Goal: Use online tool/utility: Utilize a website feature to perform a specific function

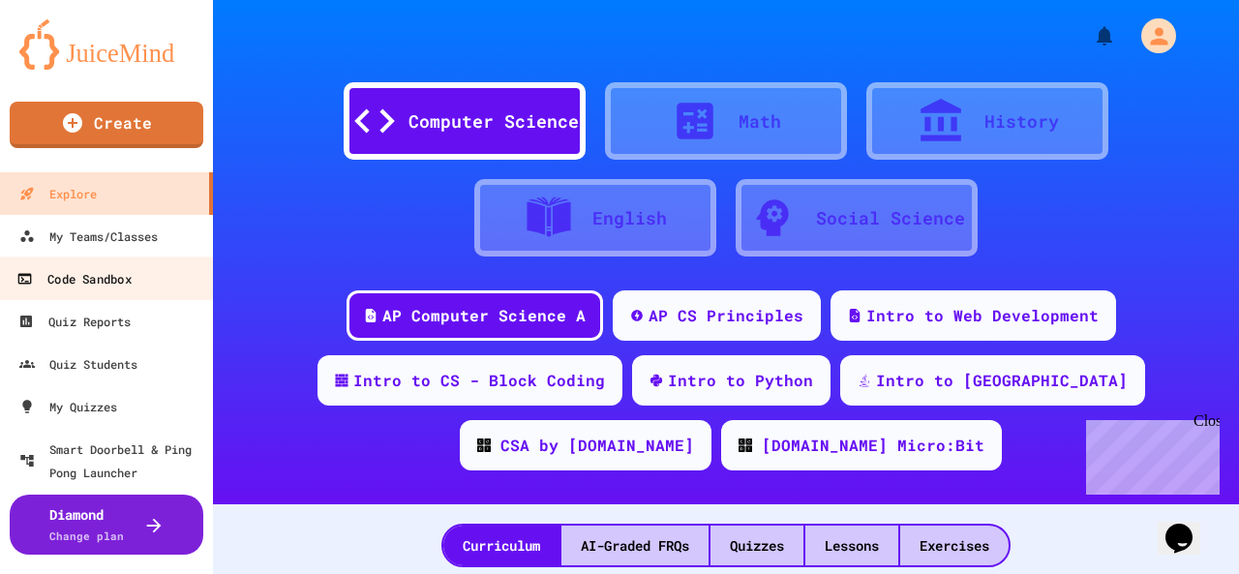
click at [93, 284] on div "Code Sandbox" at bounding box center [73, 279] width 114 height 24
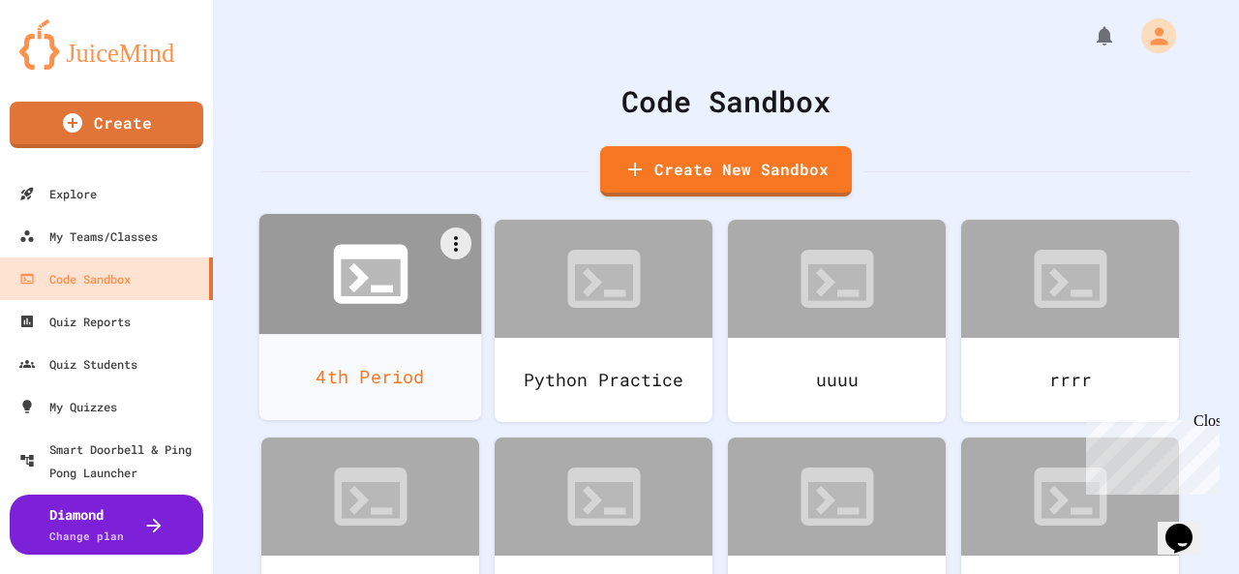
click at [361, 277] on icon at bounding box center [359, 278] width 20 height 30
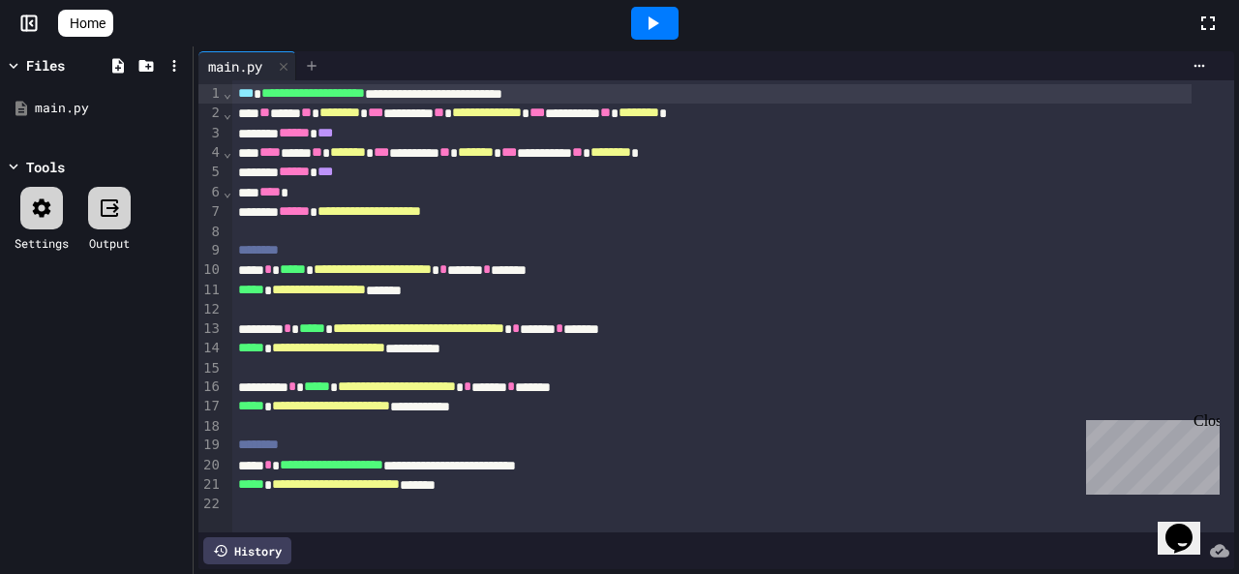
click at [316, 71] on icon at bounding box center [311, 65] width 15 height 15
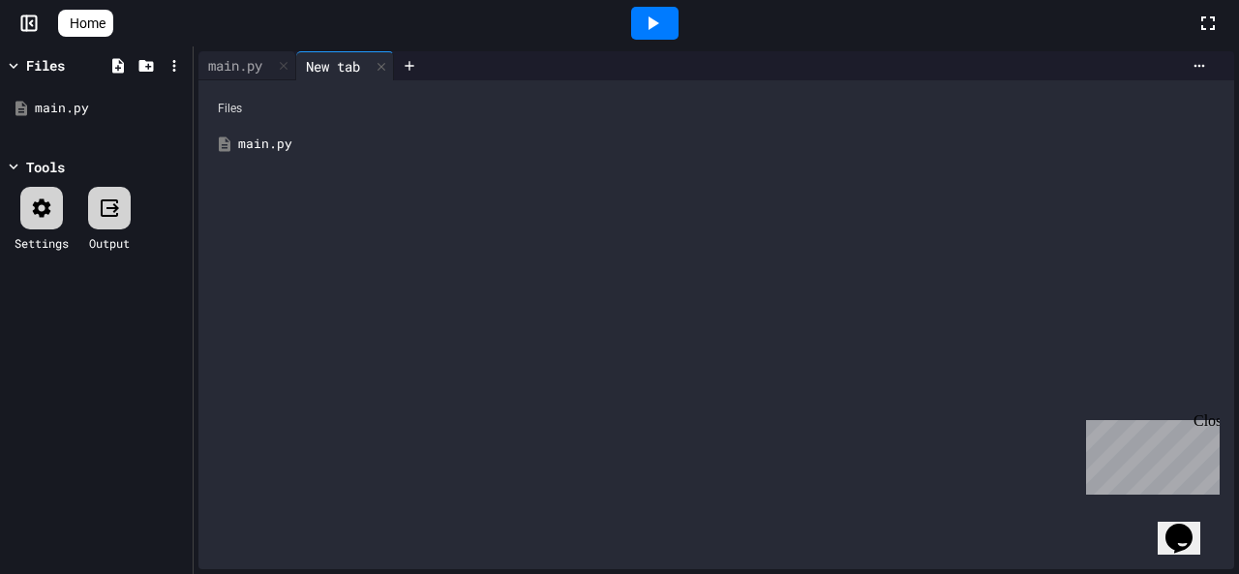
click at [258, 146] on div "main.py" at bounding box center [730, 144] width 985 height 19
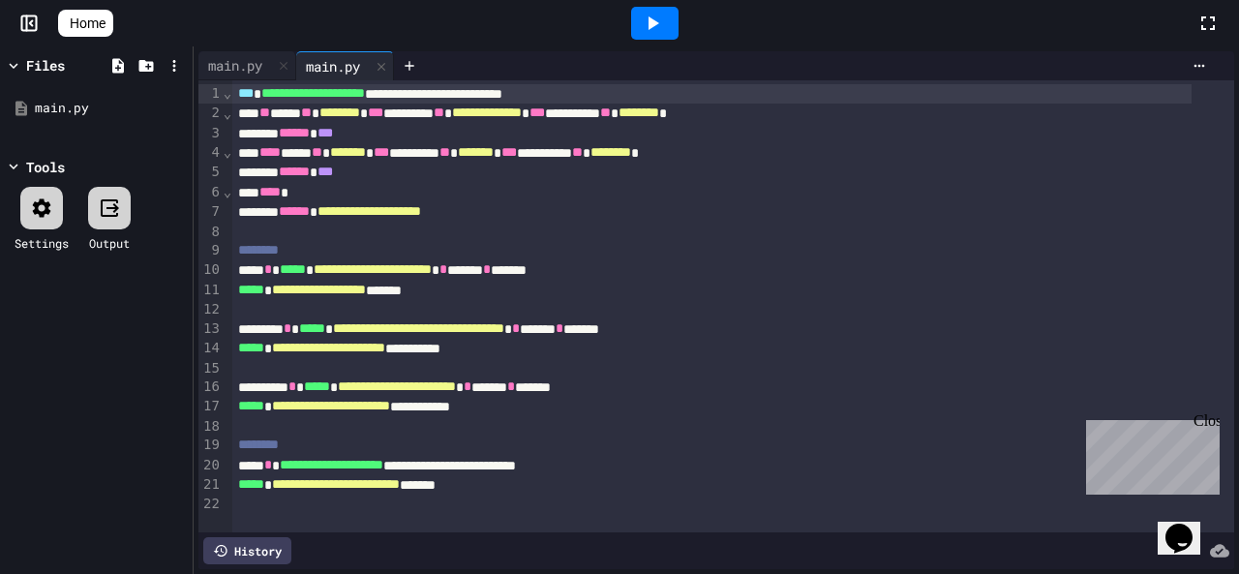
click at [355, 67] on div "main.py" at bounding box center [333, 66] width 74 height 20
click at [263, 63] on div "main.py" at bounding box center [235, 65] width 74 height 20
click at [72, 26] on icon at bounding box center [77, 34] width 19 height 16
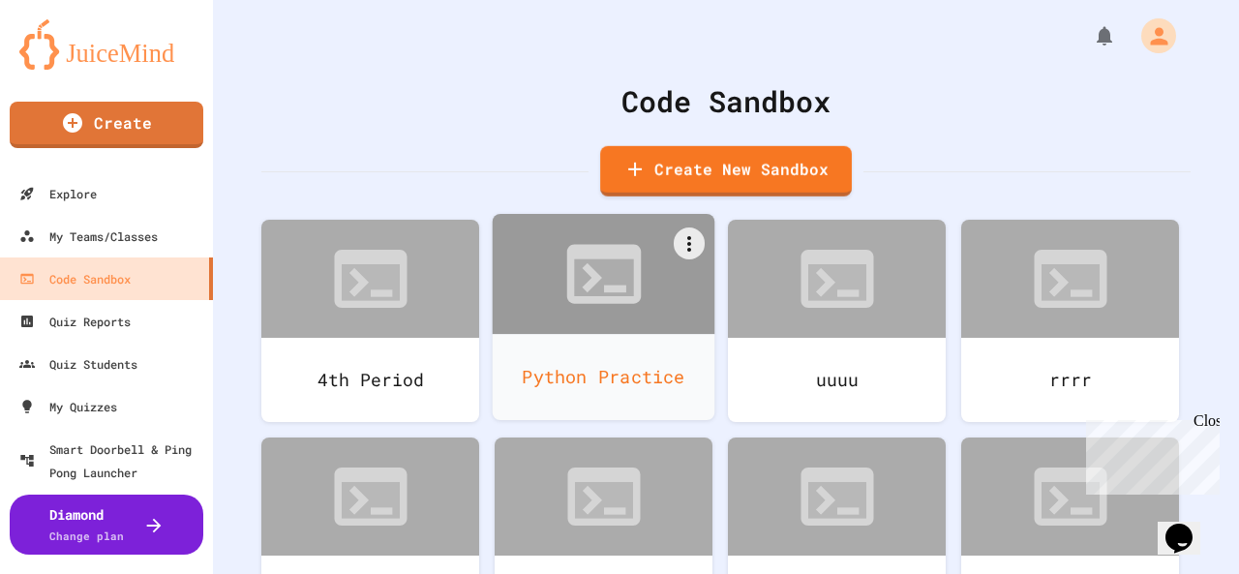
click at [649, 293] on div at bounding box center [604, 274] width 223 height 120
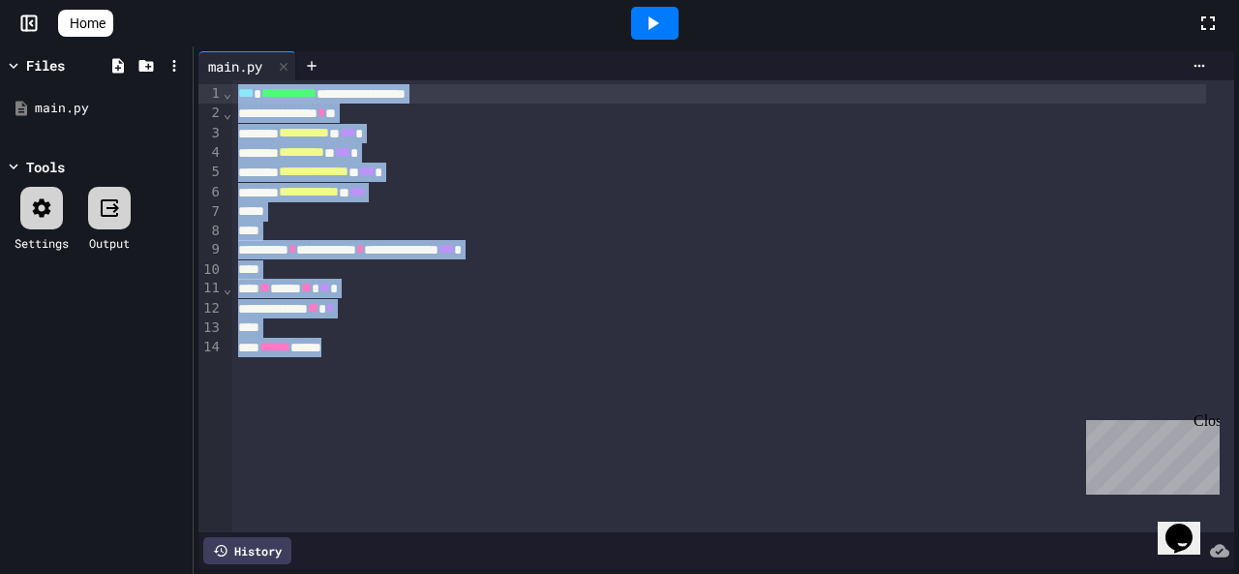
drag, startPoint x: 380, startPoint y: 367, endPoint x: 241, endPoint y: 76, distance: 321.8
click at [241, 76] on div "**********" at bounding box center [716, 310] width 1036 height 518
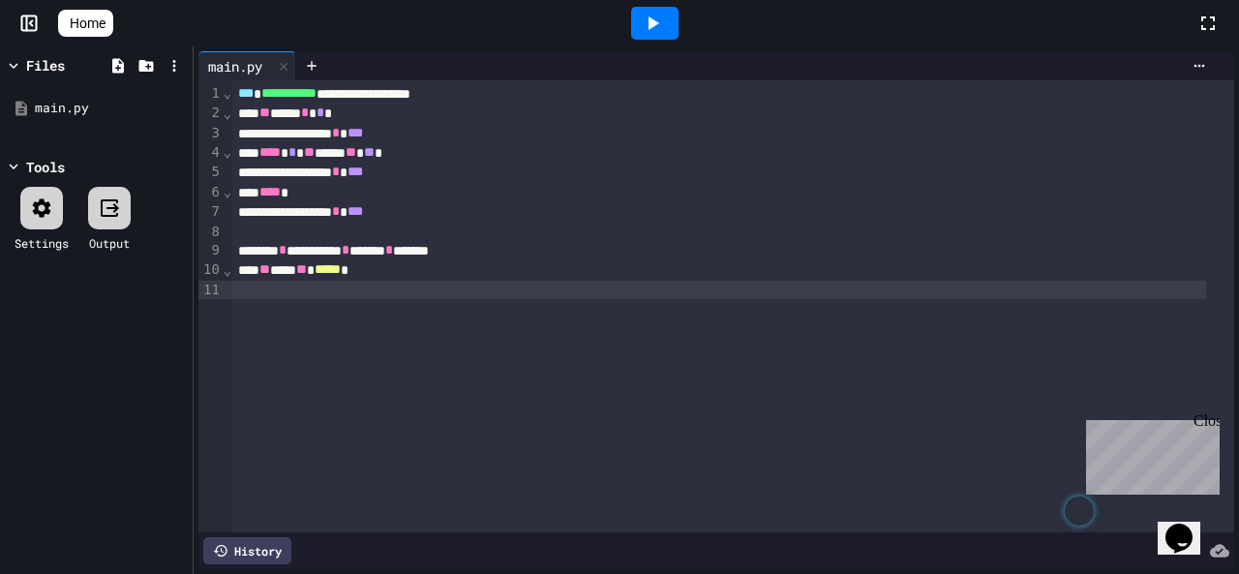
click at [659, 25] on icon at bounding box center [654, 23] width 11 height 14
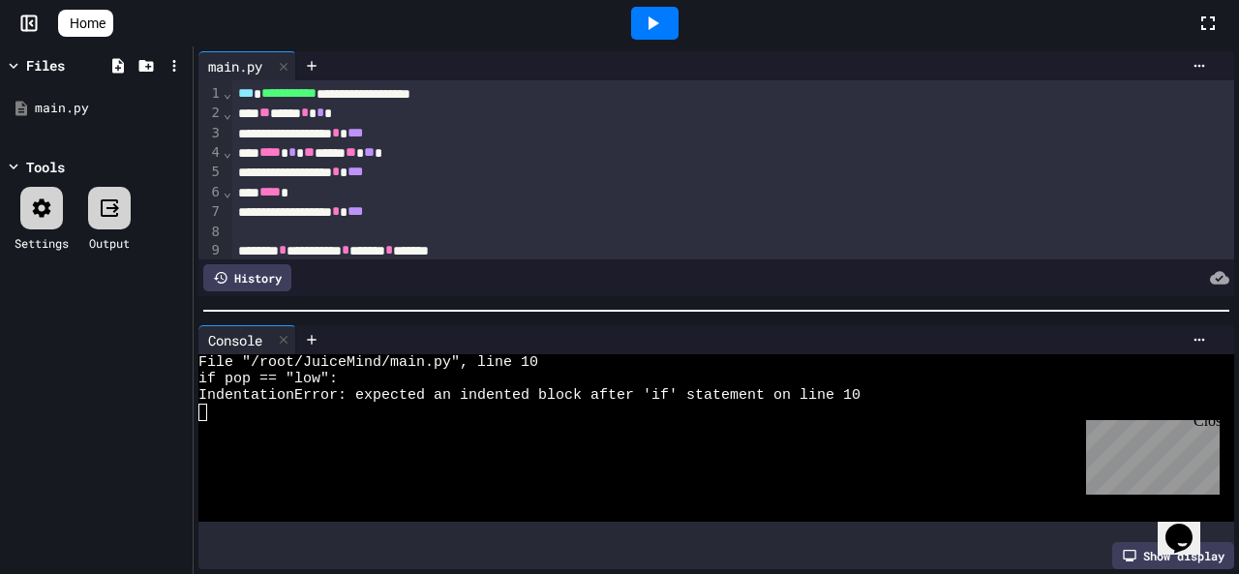
scroll to position [66, 0]
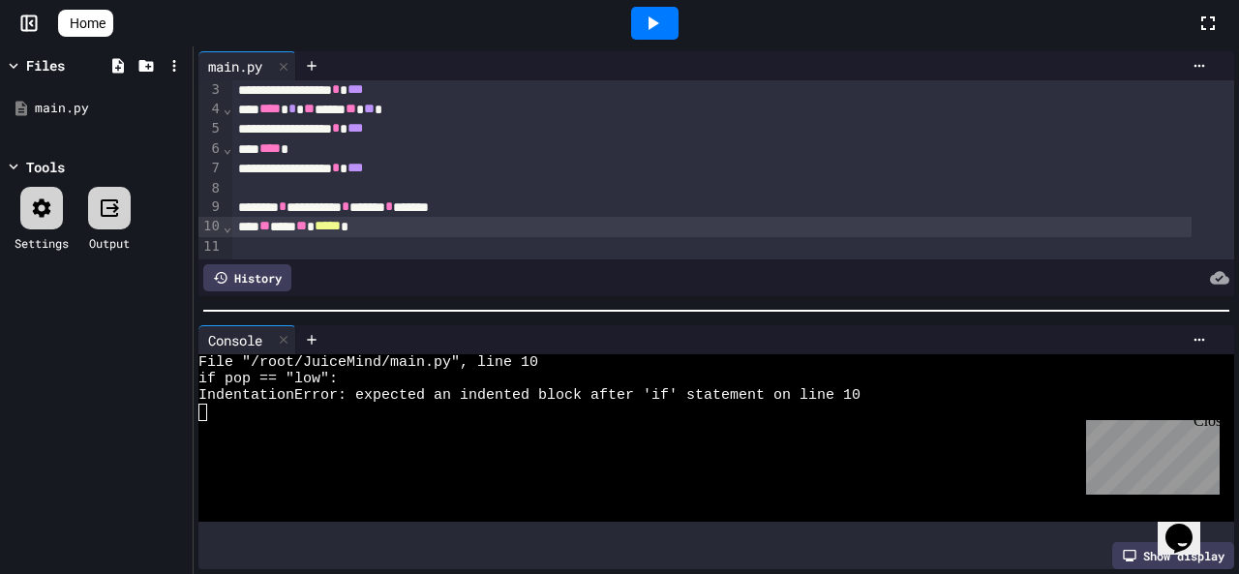
click at [267, 219] on span "**" at bounding box center [264, 226] width 11 height 14
click at [285, 217] on div "** *** ** ***** *" at bounding box center [712, 226] width 960 height 19
click at [659, 26] on icon at bounding box center [654, 23] width 11 height 14
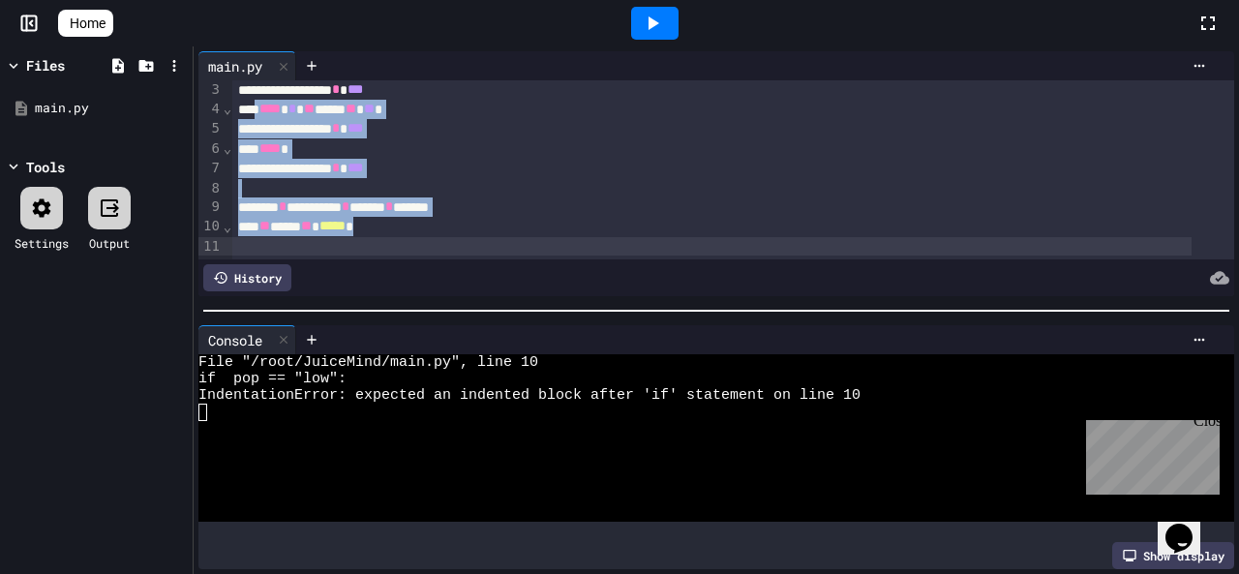
drag, startPoint x: 259, startPoint y: 87, endPoint x: 518, endPoint y: 338, distance: 360.9
click at [520, 338] on div "**********" at bounding box center [717, 310] width 1046 height 528
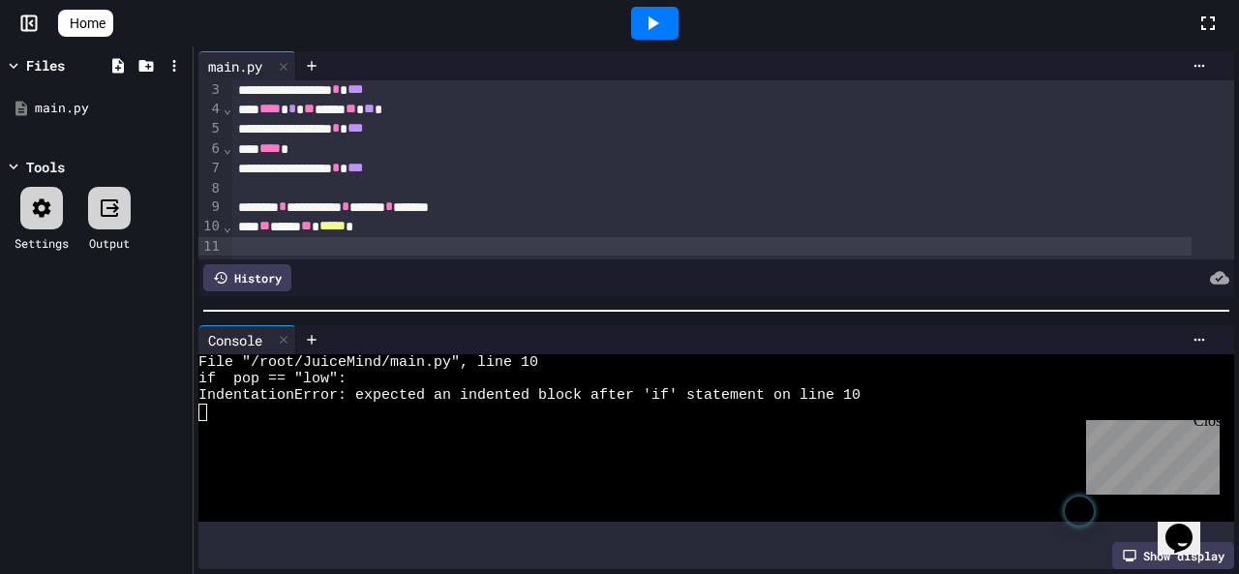
scroll to position [0, 0]
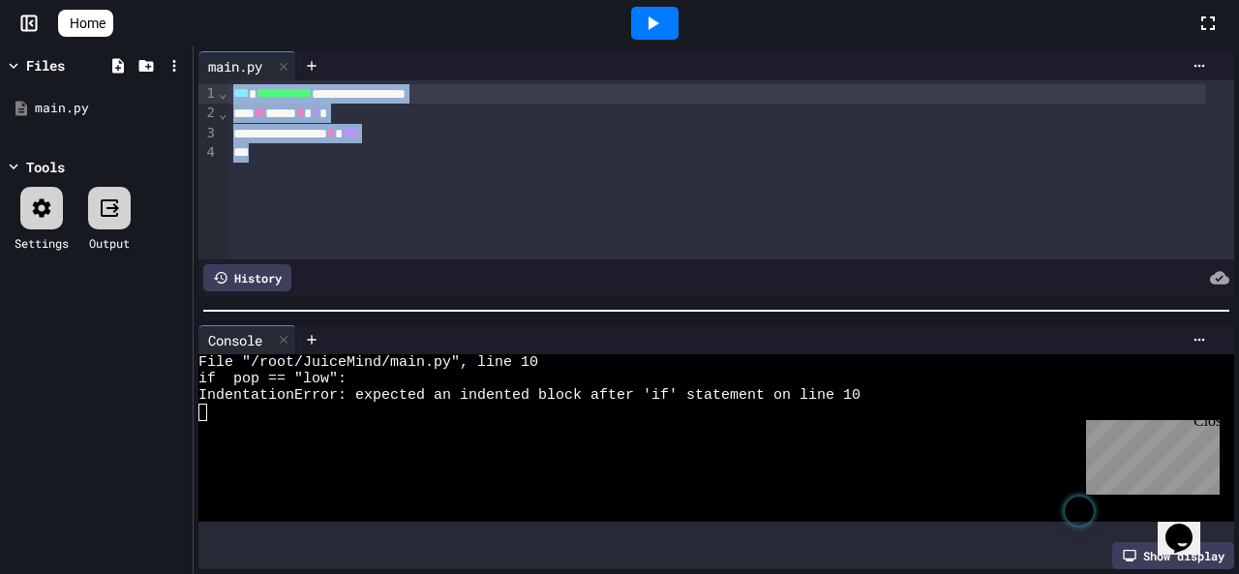
drag, startPoint x: 320, startPoint y: 191, endPoint x: 242, endPoint y: 80, distance: 135.4
click at [242, 80] on div "**********" at bounding box center [731, 169] width 1007 height 179
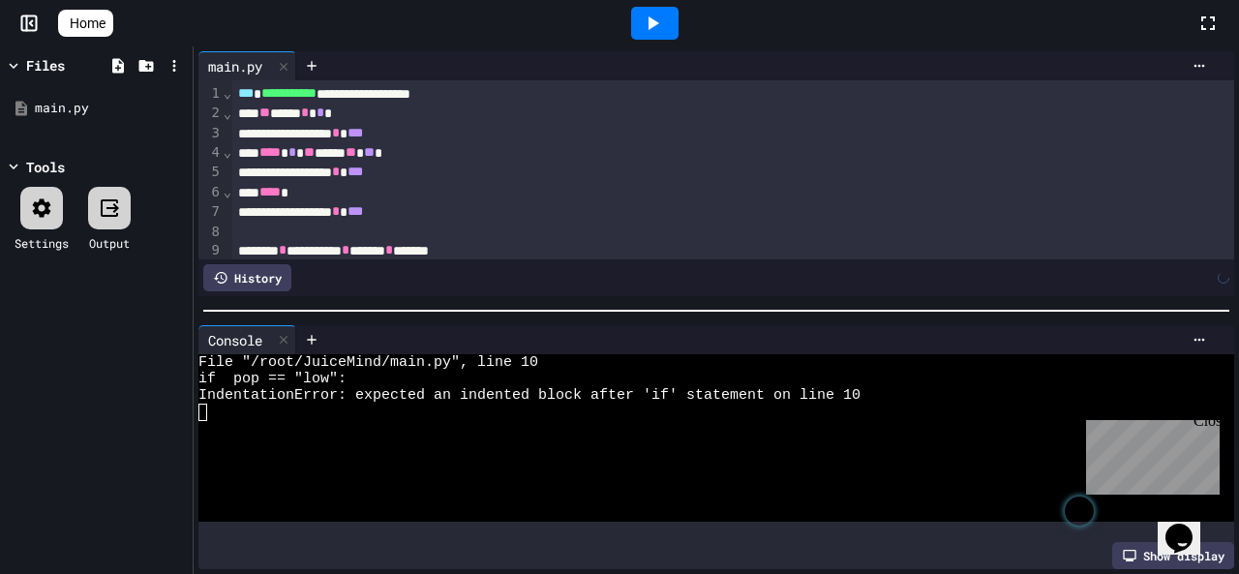
scroll to position [828, 0]
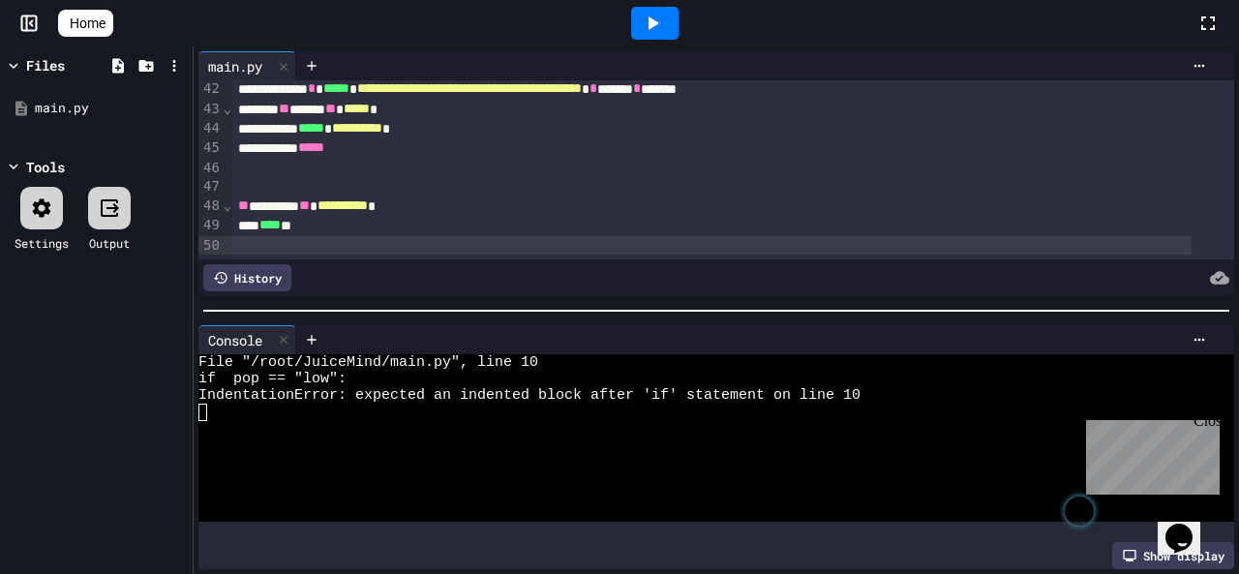
click at [654, 34] on icon at bounding box center [652, 23] width 23 height 23
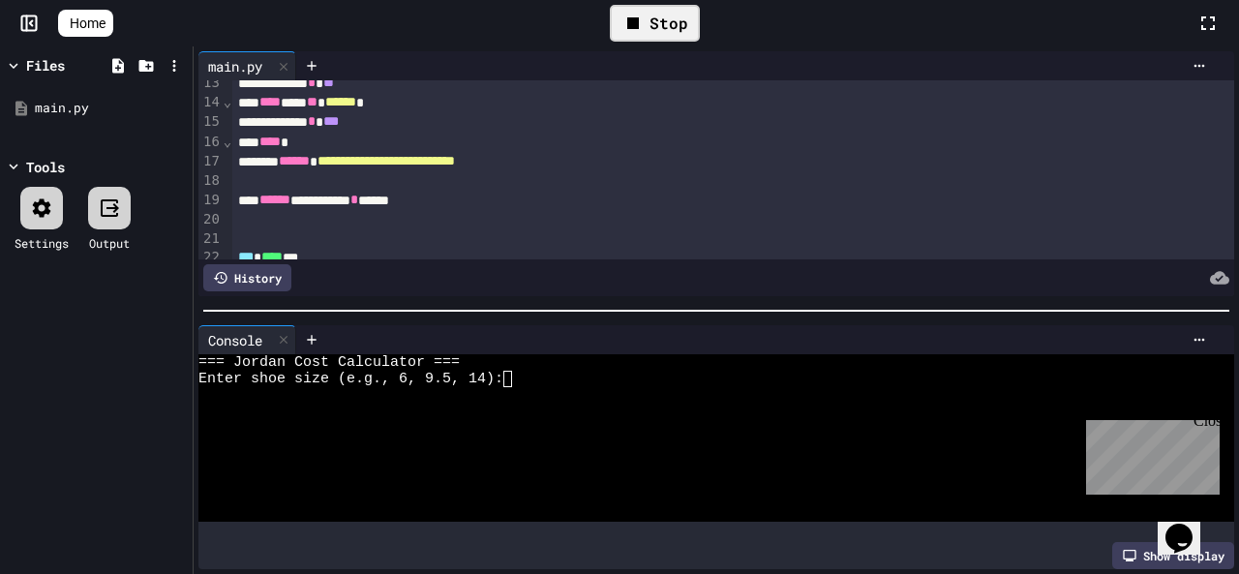
scroll to position [0, 0]
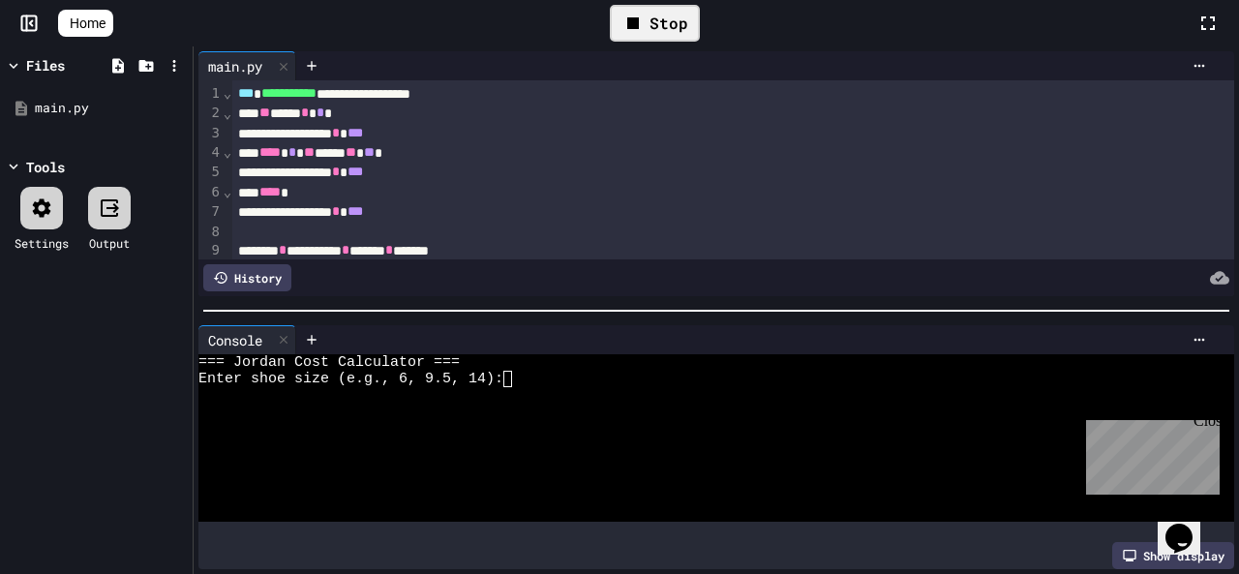
click at [516, 377] on textarea "Terminal input" at bounding box center [516, 379] width 9 height 16
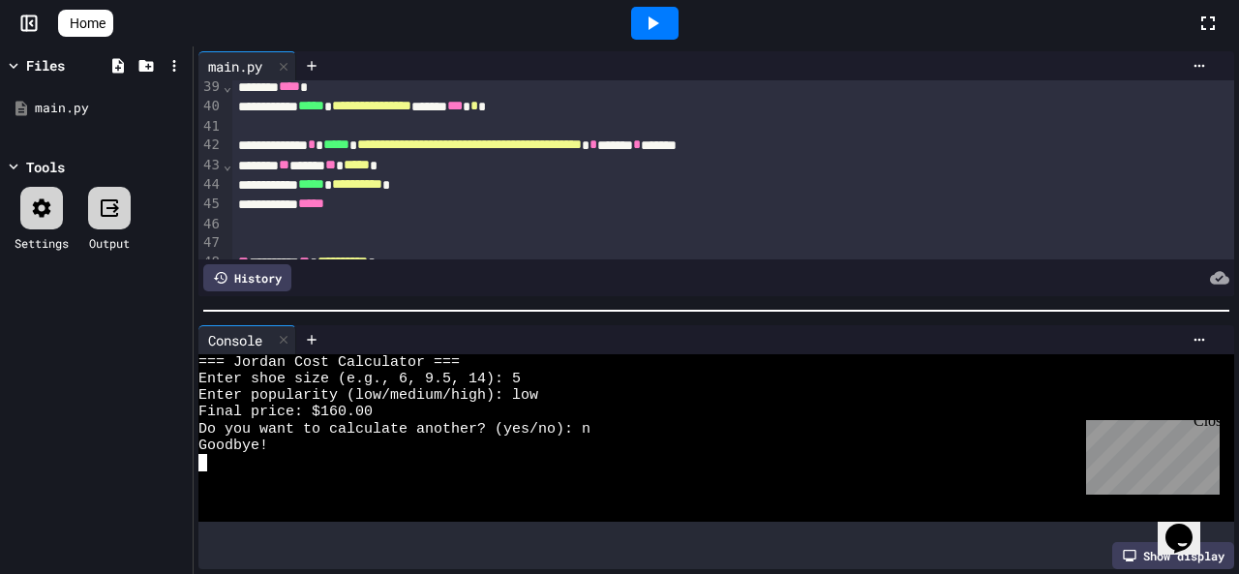
scroll to position [829, 0]
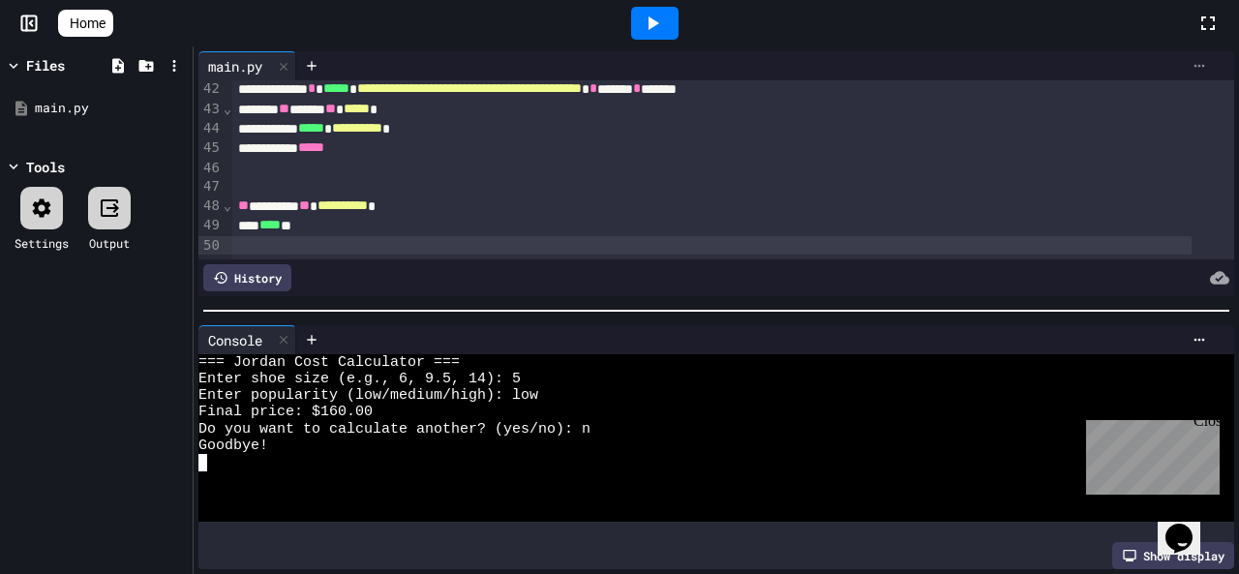
click at [1192, 73] on icon at bounding box center [1199, 65] width 15 height 15
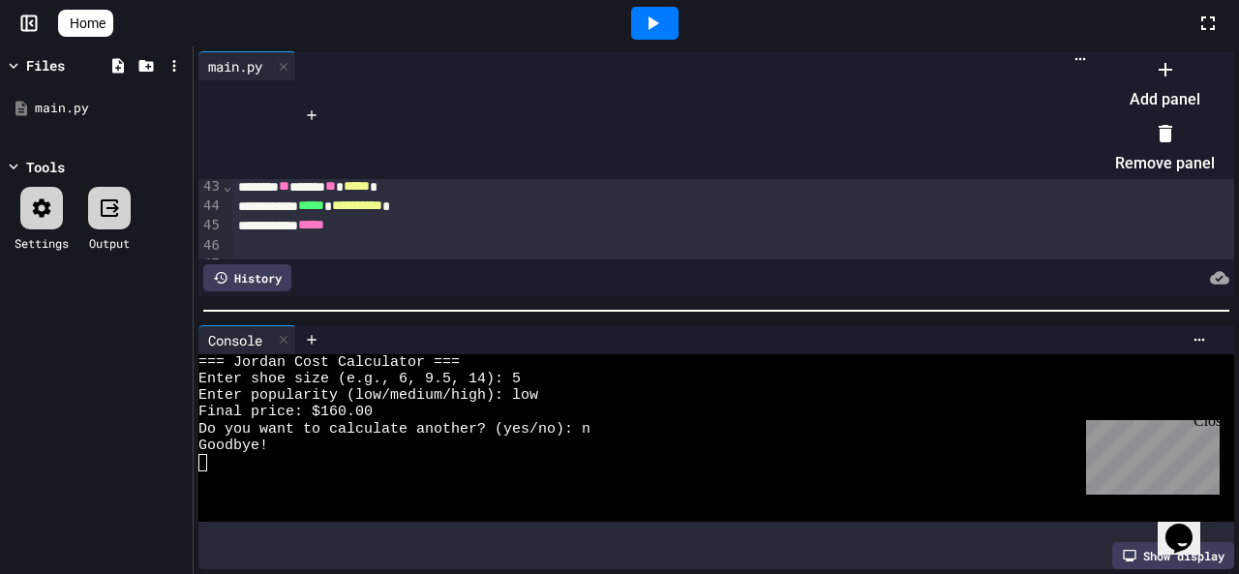
click at [1096, 53] on div at bounding box center [1155, 53] width 119 height 0
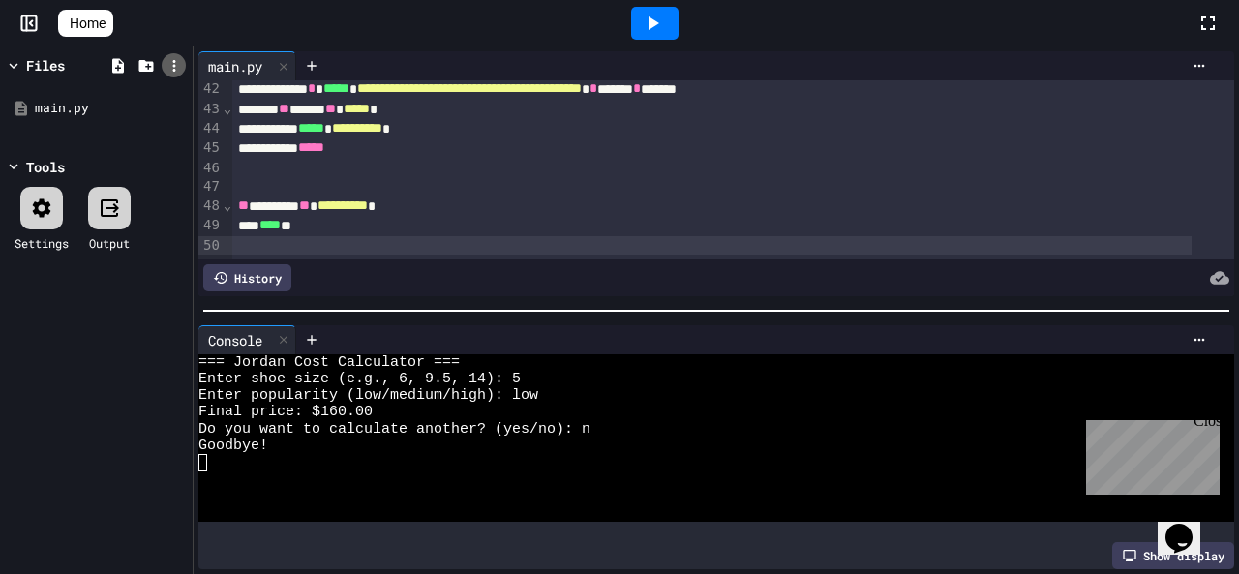
click at [178, 71] on icon at bounding box center [174, 65] width 17 height 17
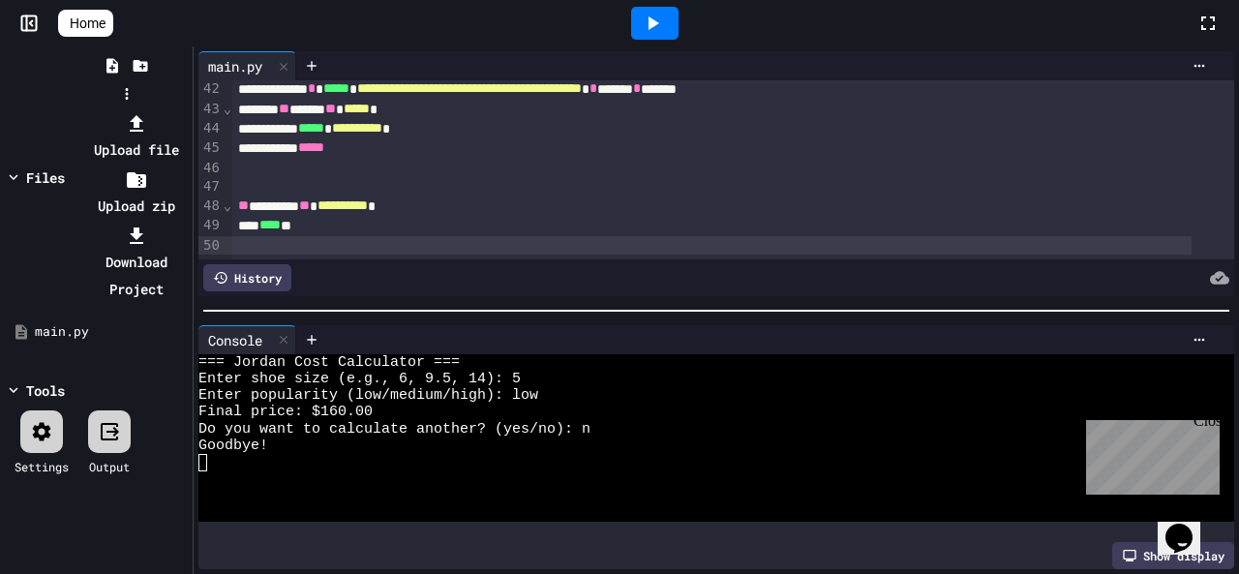
click at [188, 222] on li "Download Project" at bounding box center [136, 262] width 104 height 81
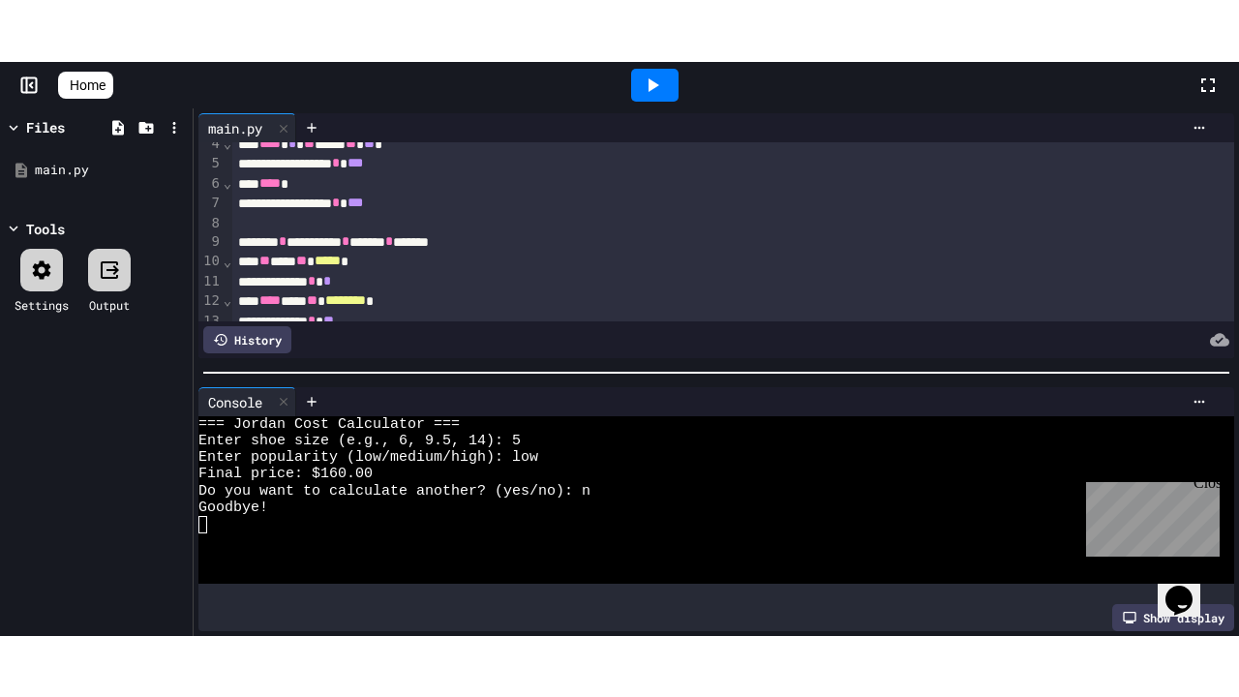
scroll to position [0, 0]
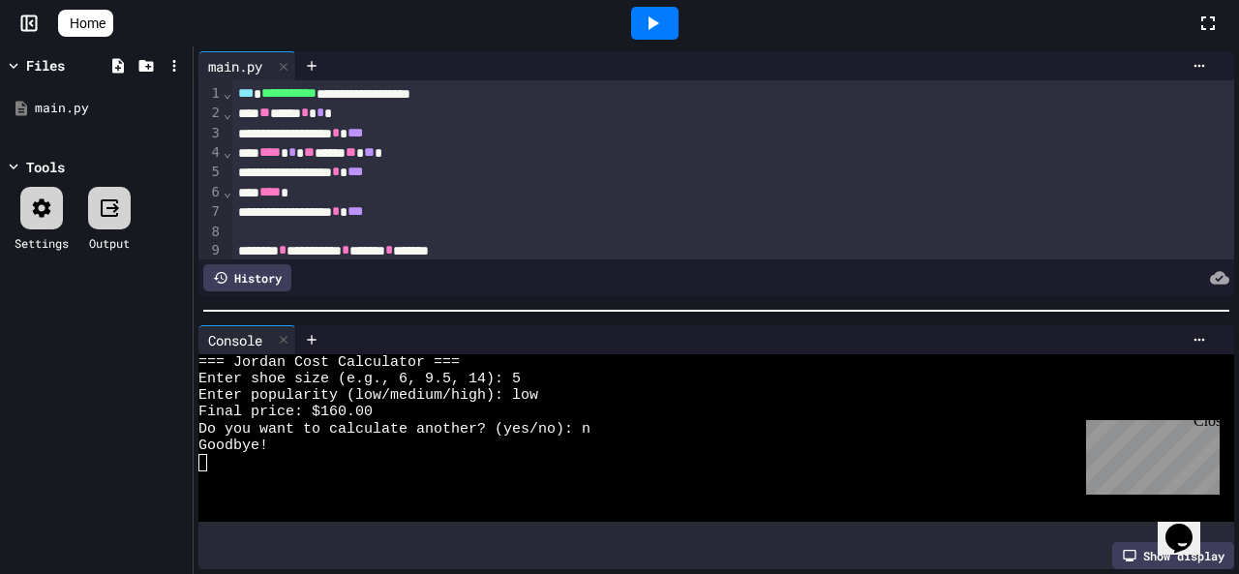
drag, startPoint x: 1207, startPoint y: 27, endPoint x: 1208, endPoint y: 111, distance: 84.2
click at [1208, 27] on icon at bounding box center [1208, 23] width 23 height 23
click at [1192, 65] on icon at bounding box center [1199, 65] width 15 height 15
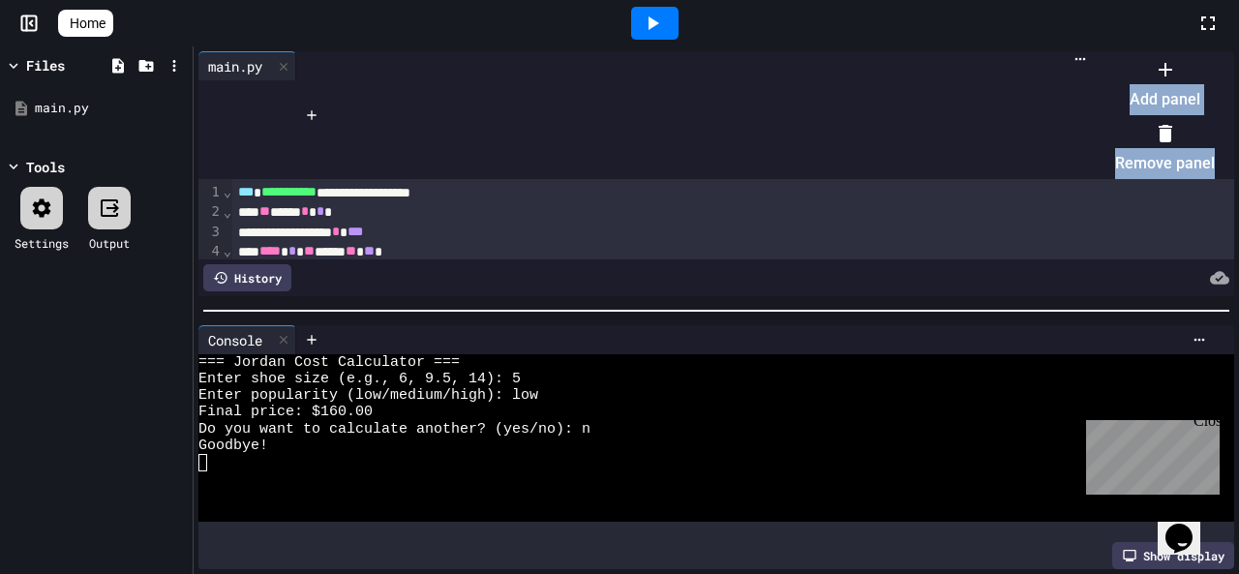
click at [1096, 53] on div at bounding box center [1155, 53] width 119 height 0
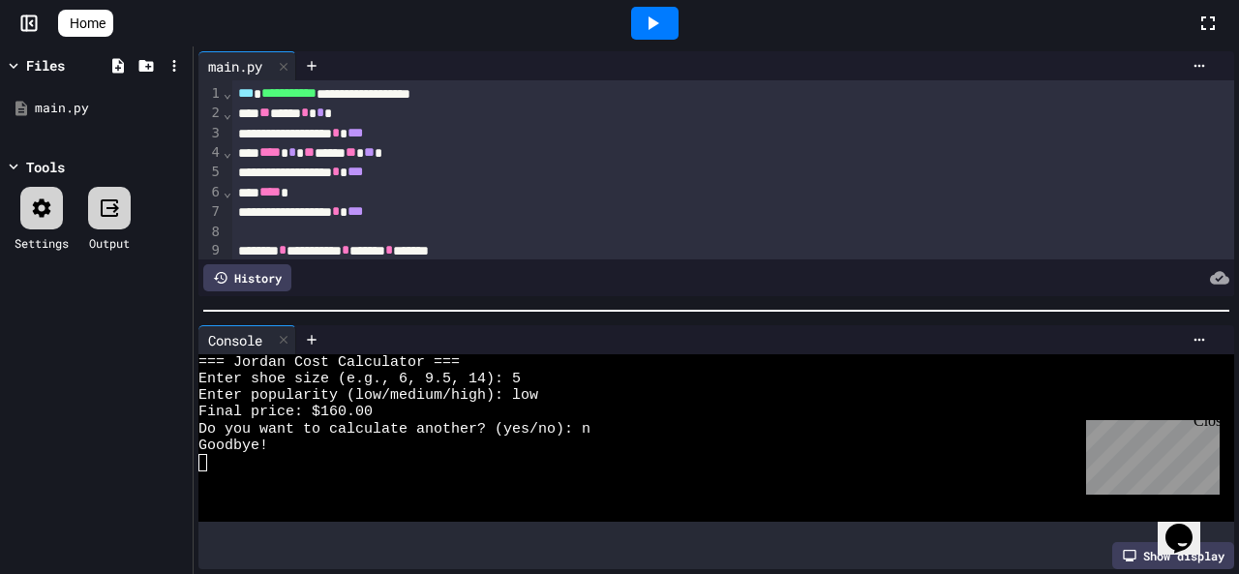
click at [176, 66] on icon at bounding box center [174, 65] width 17 height 17
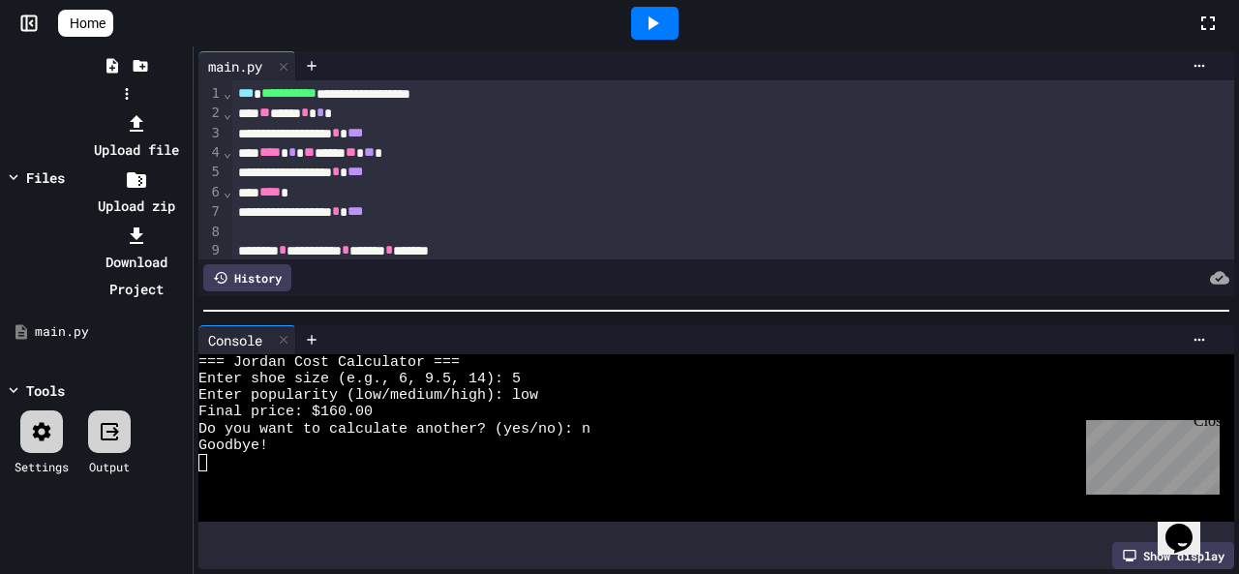
click at [65, 109] on div at bounding box center [126, 109] width 123 height 0
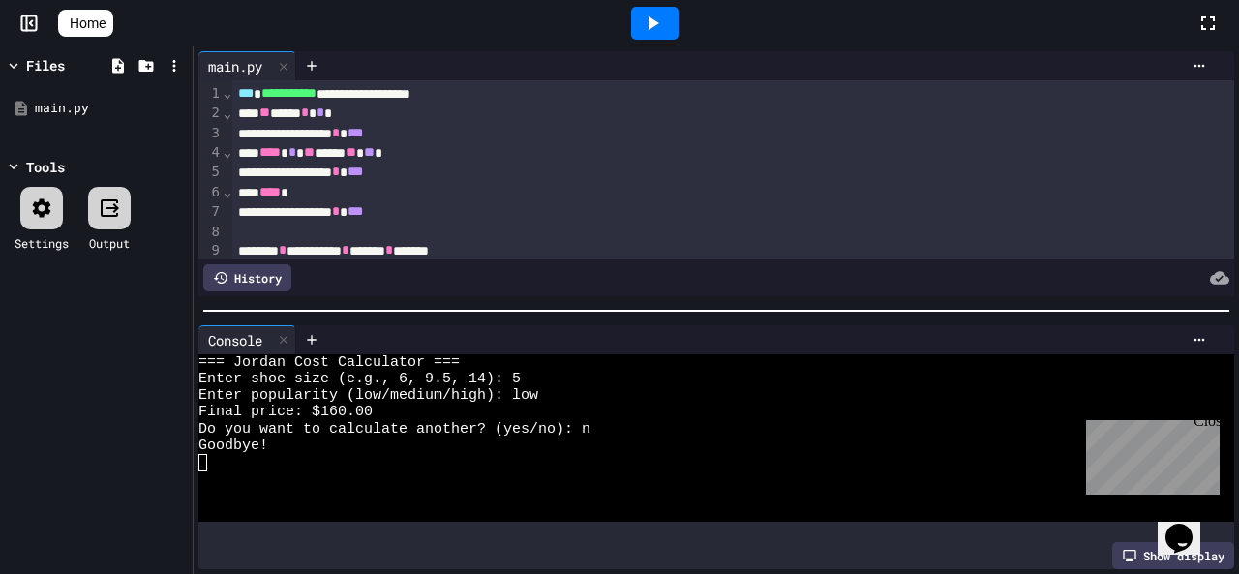
click at [124, 208] on div at bounding box center [109, 208] width 43 height 43
click at [112, 213] on icon at bounding box center [109, 208] width 23 height 23
click at [108, 242] on div "Output" at bounding box center [109, 242] width 41 height 17
click at [107, 214] on icon at bounding box center [109, 208] width 23 height 23
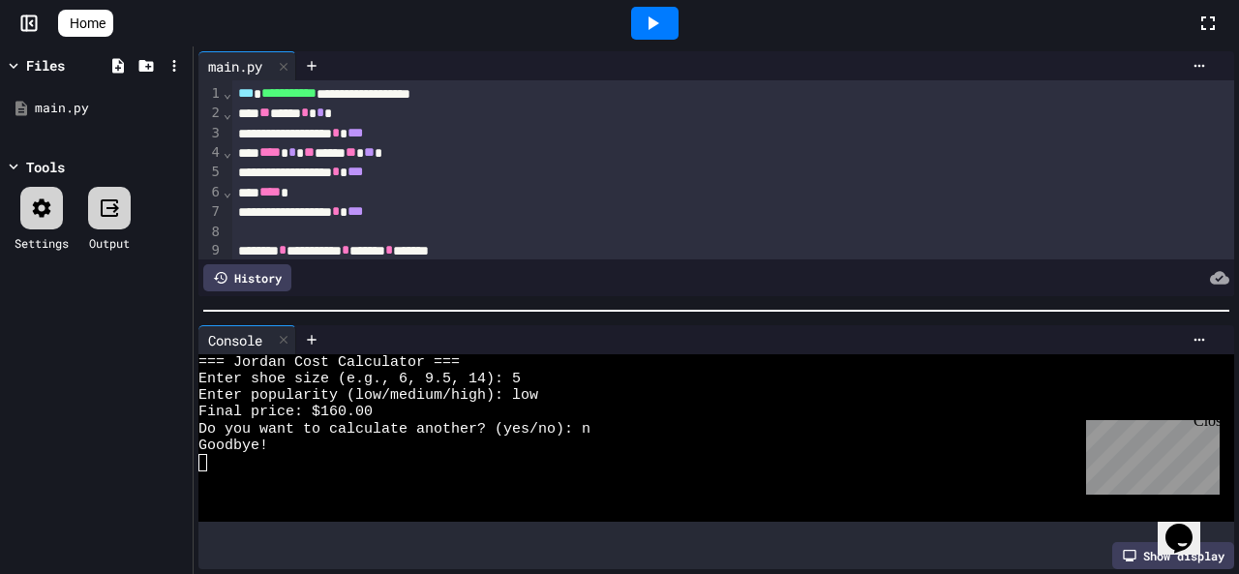
click at [31, 22] on icon at bounding box center [31, 23] width 3 height 5
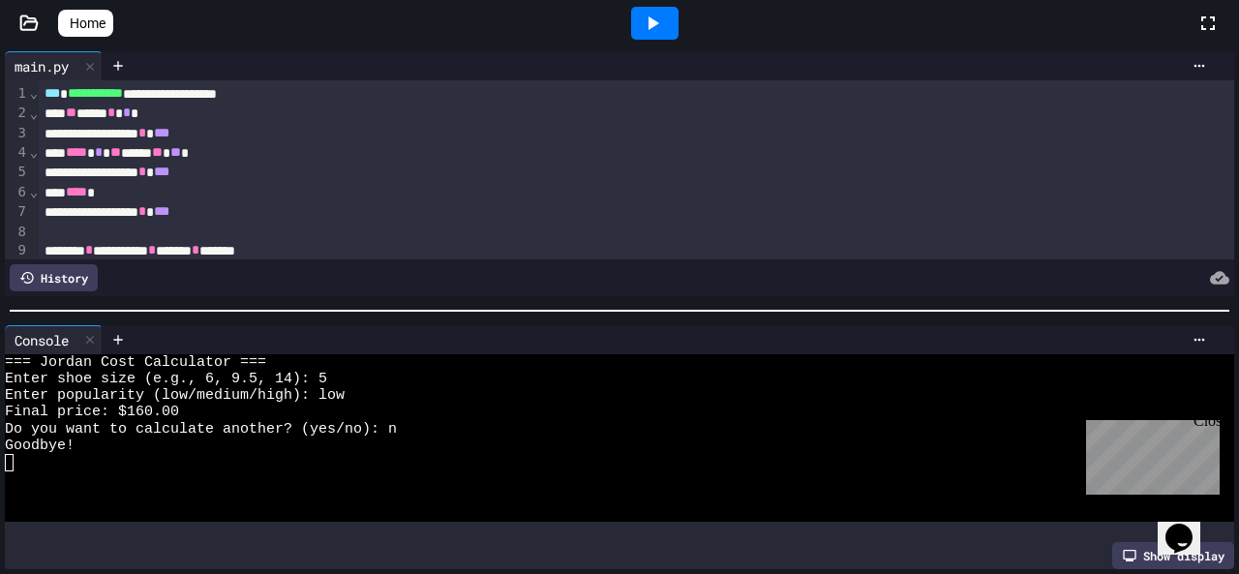
click at [31, 22] on icon at bounding box center [29, 22] width 16 height 14
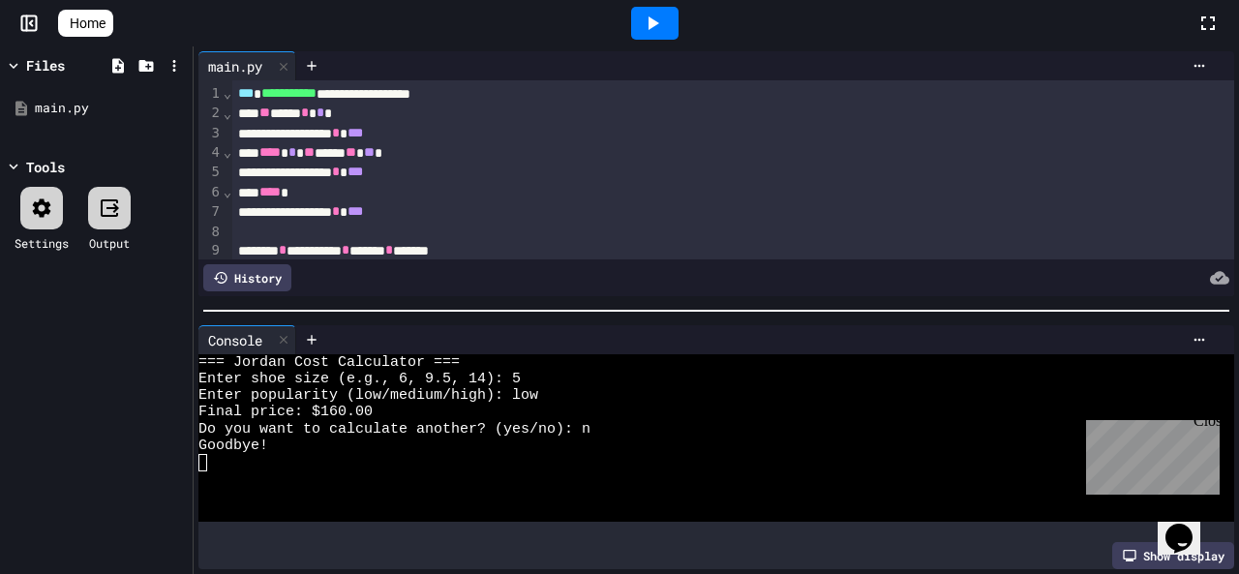
click at [31, 22] on icon at bounding box center [31, 23] width 3 height 5
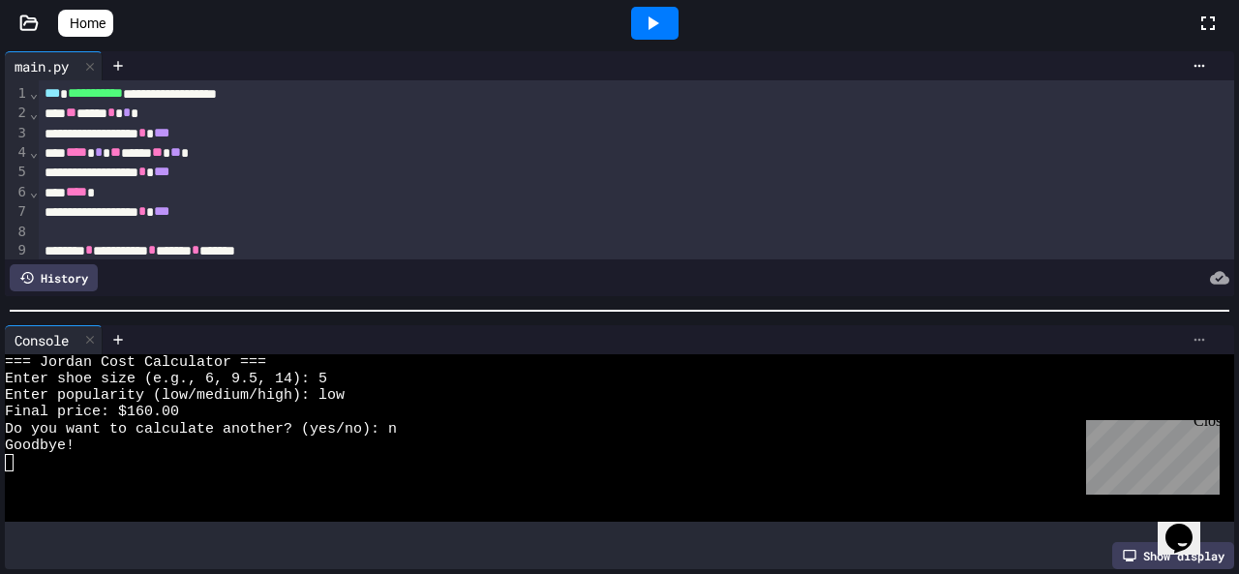
click at [1192, 333] on icon at bounding box center [1199, 339] width 15 height 15
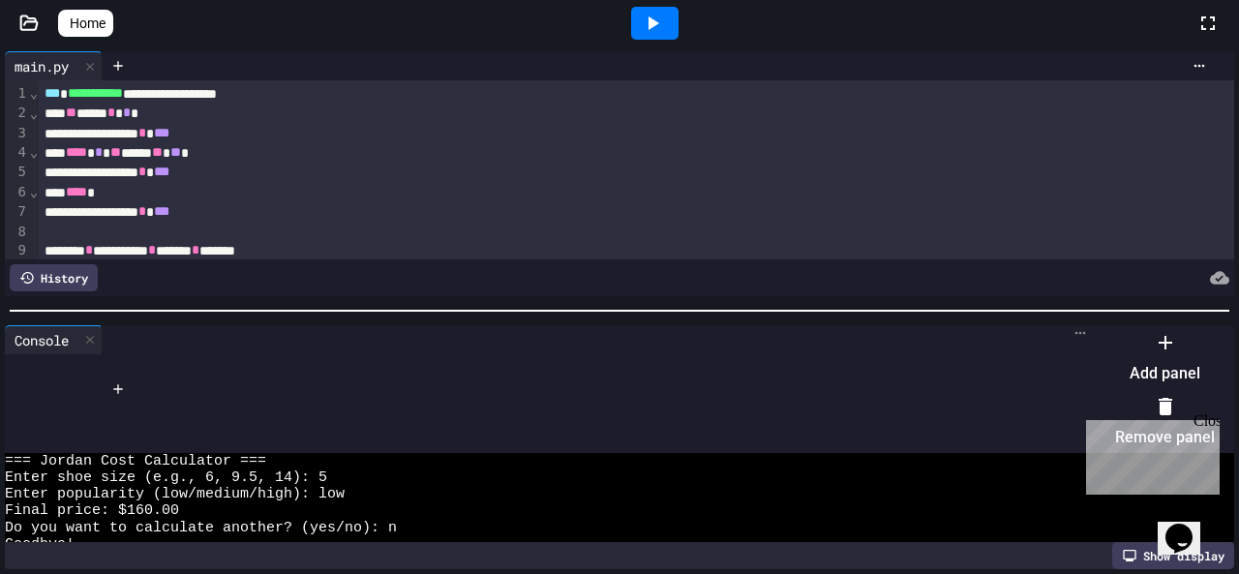
click at [1187, 327] on div at bounding box center [1155, 327] width 119 height 0
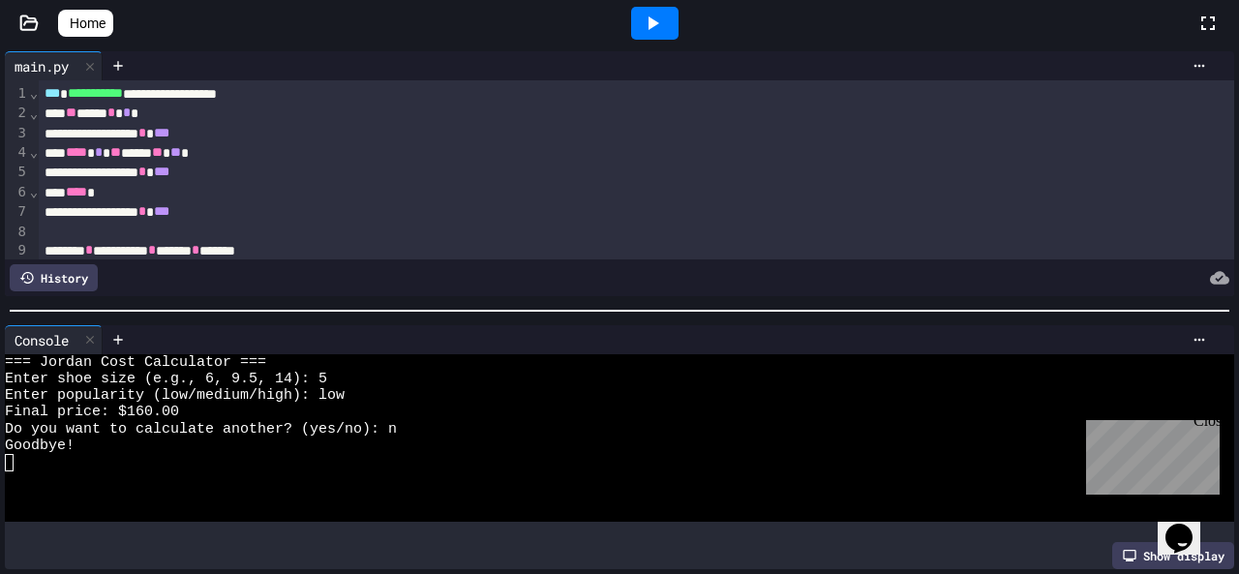
click at [1210, 276] on icon at bounding box center [1219, 277] width 19 height 13
click at [1192, 71] on icon at bounding box center [1199, 65] width 15 height 15
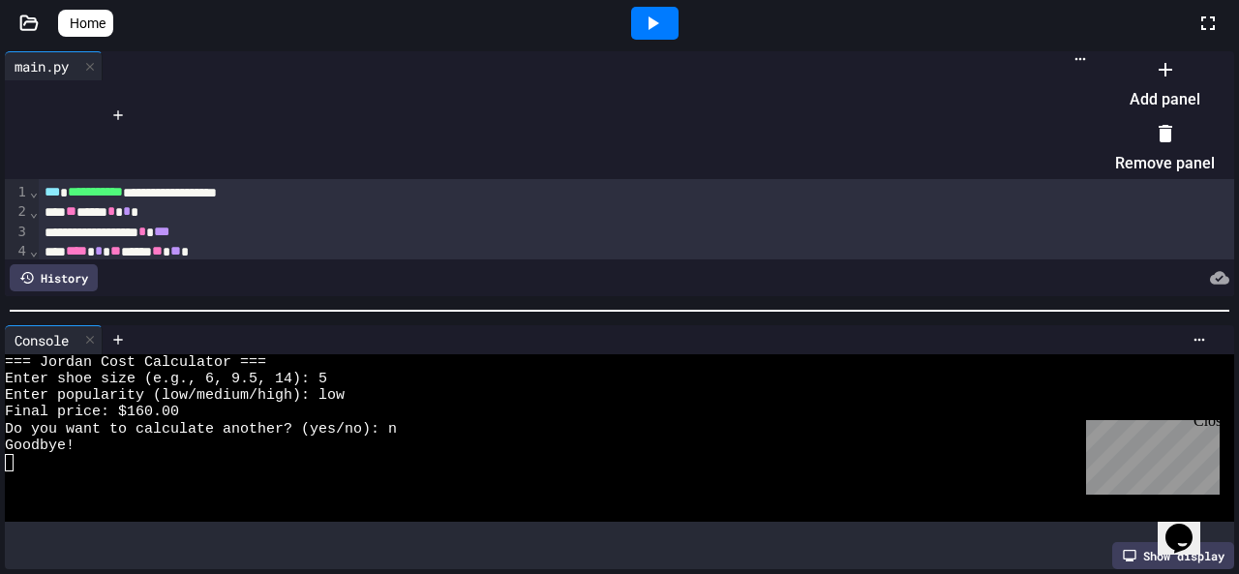
click at [1096, 53] on div at bounding box center [1155, 53] width 119 height 0
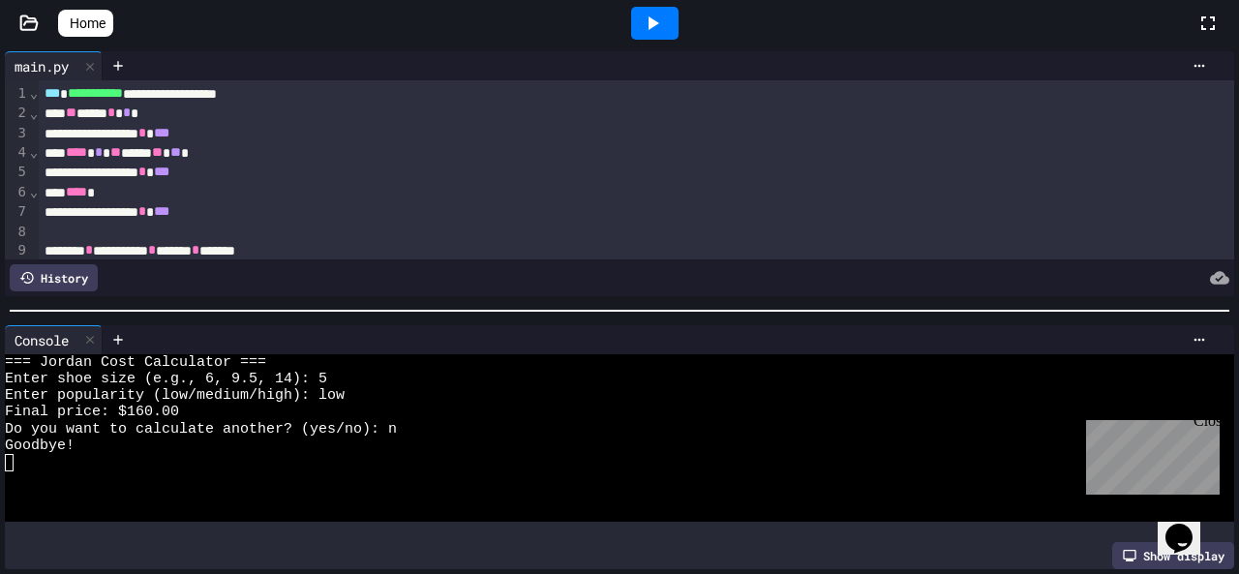
click at [651, 23] on icon at bounding box center [652, 23] width 23 height 23
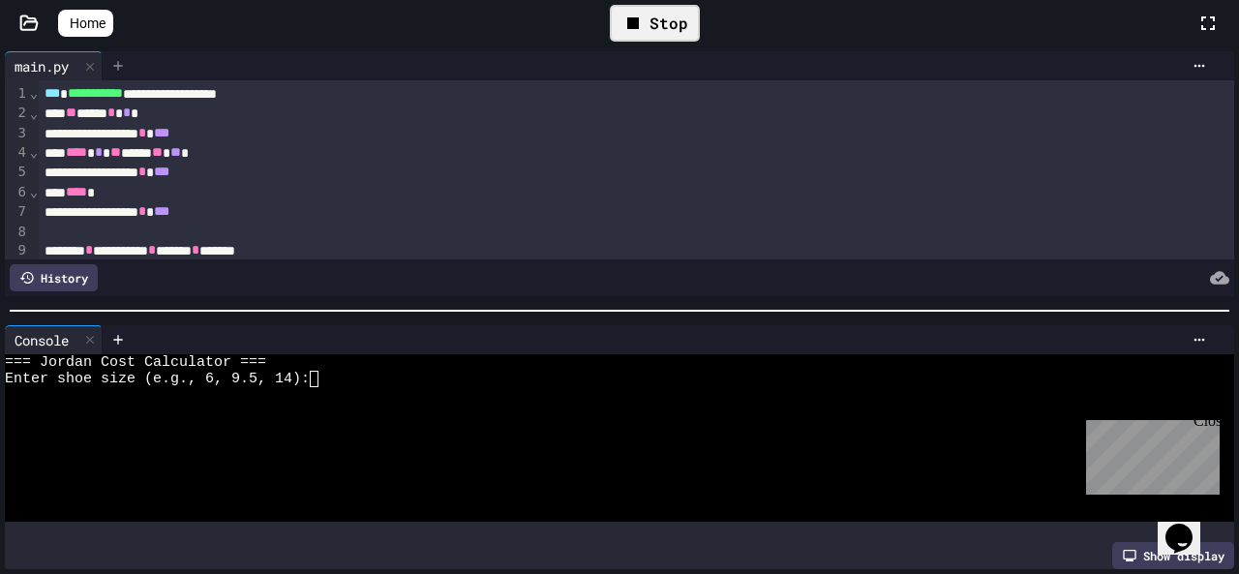
click at [118, 72] on icon at bounding box center [117, 65] width 15 height 15
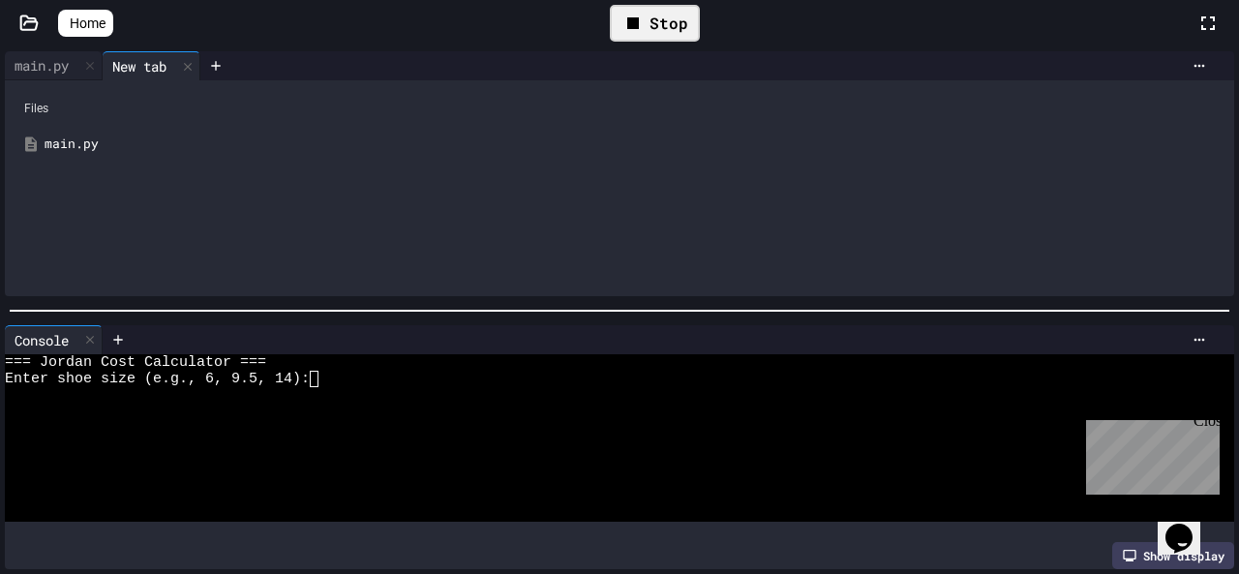
click at [65, 148] on div "main.py" at bounding box center [634, 144] width 1178 height 19
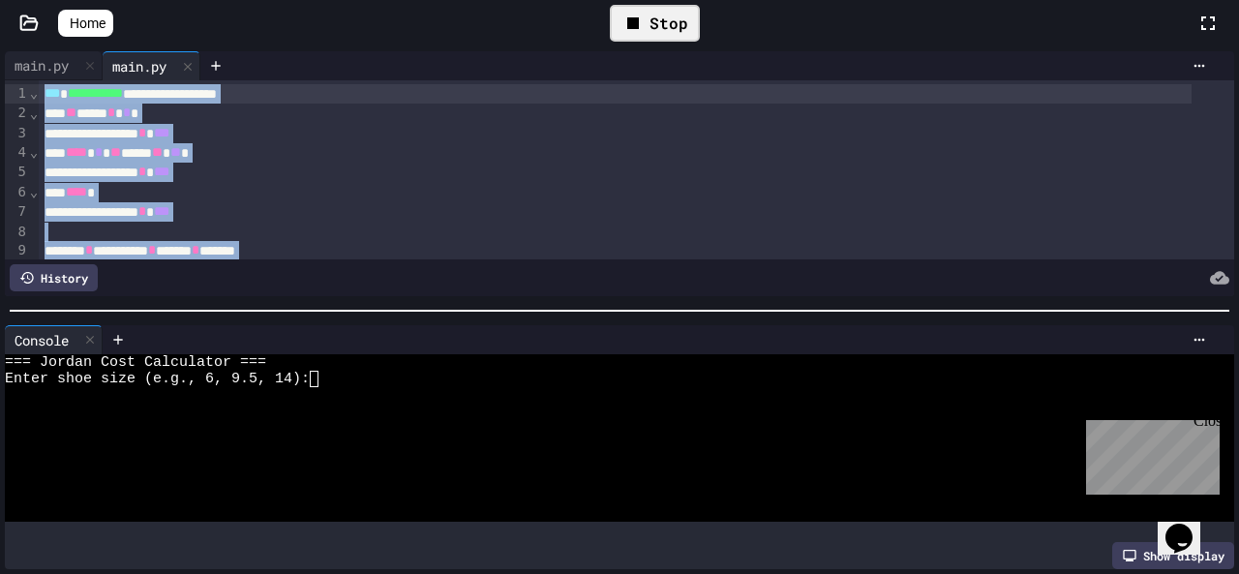
drag, startPoint x: 183, startPoint y: 214, endPoint x: 61, endPoint y: 18, distance: 230.5
click at [61, 18] on div "**********" at bounding box center [619, 287] width 1239 height 574
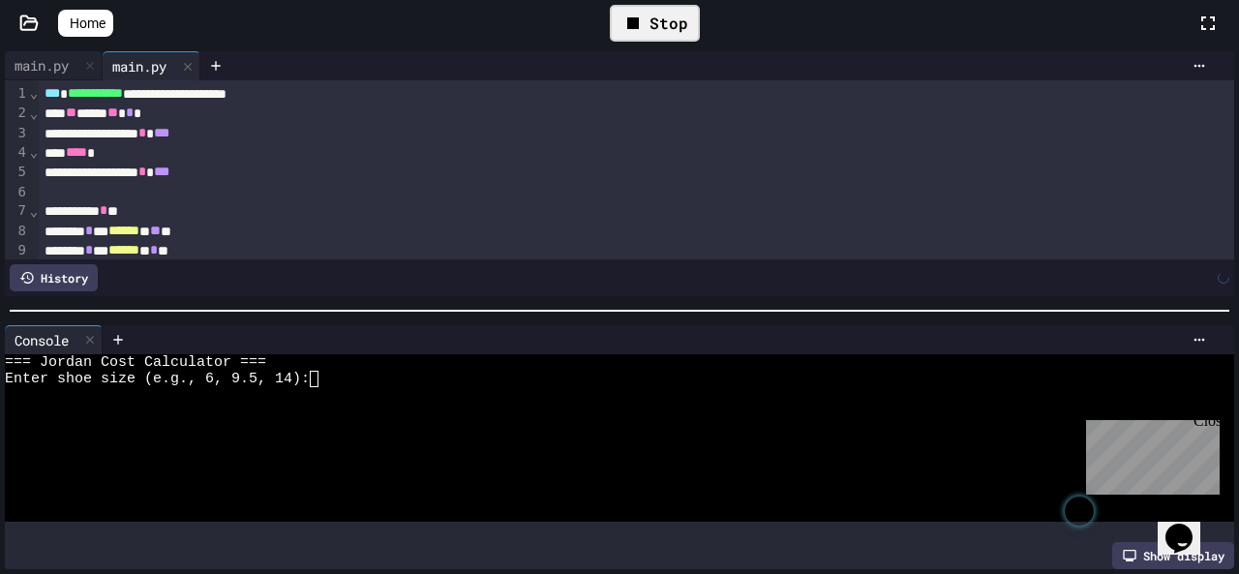
scroll to position [610, 0]
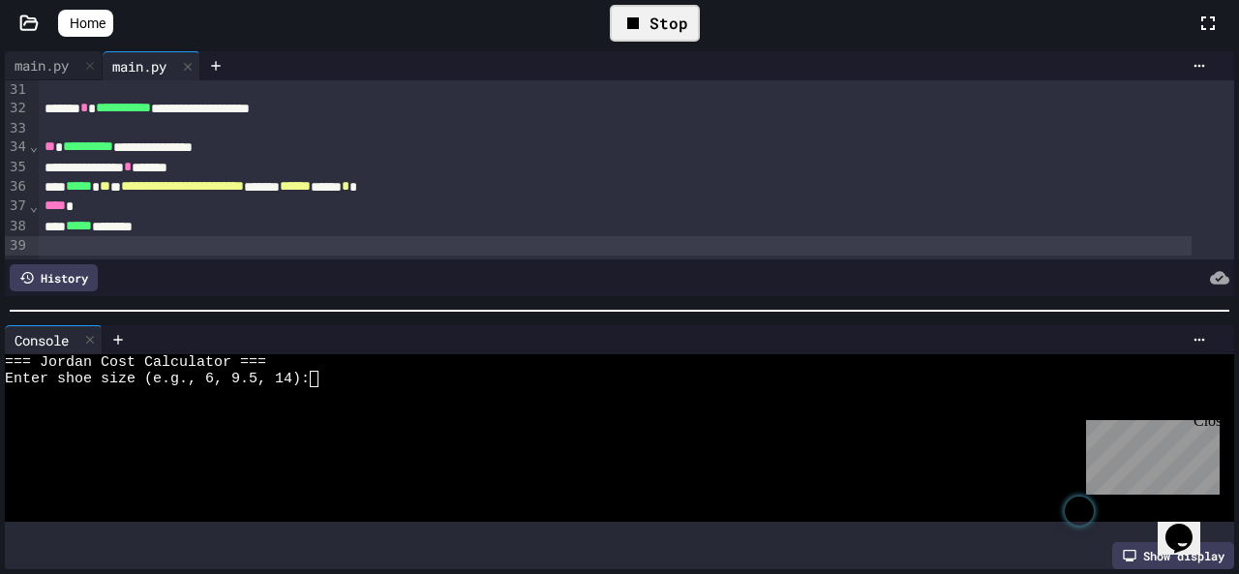
click at [645, 34] on icon at bounding box center [633, 23] width 23 height 23
click at [648, 34] on div "Stop" at bounding box center [655, 23] width 90 height 37
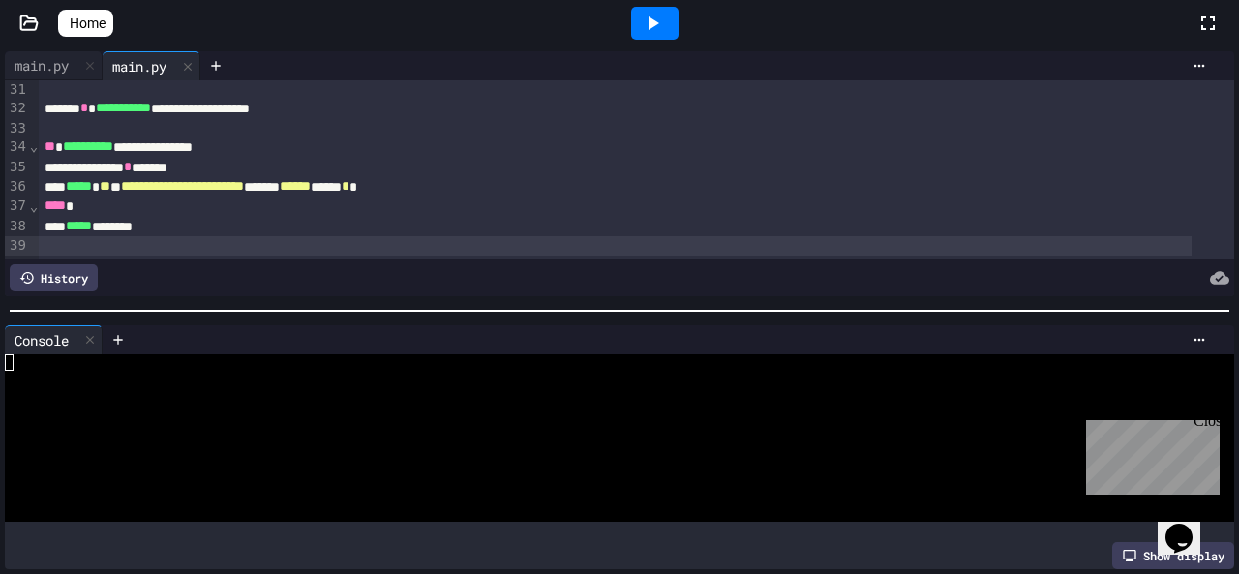
click at [648, 34] on div at bounding box center [654, 23] width 47 height 33
click at [201, 355] on textarea "Terminal input" at bounding box center [201, 362] width 9 height 16
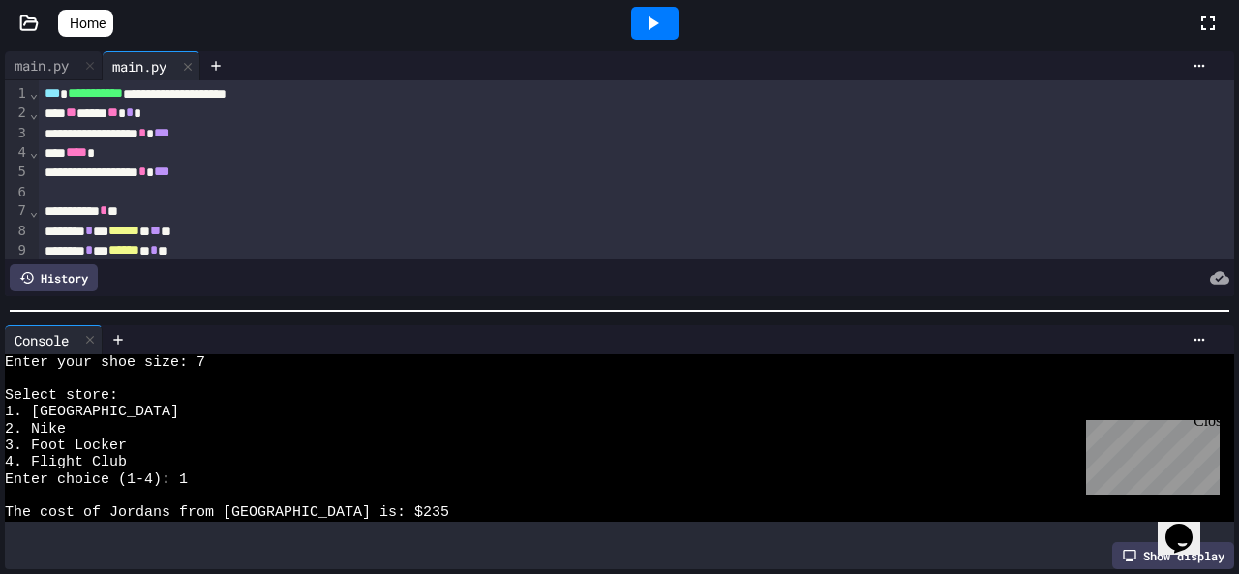
scroll to position [0, 0]
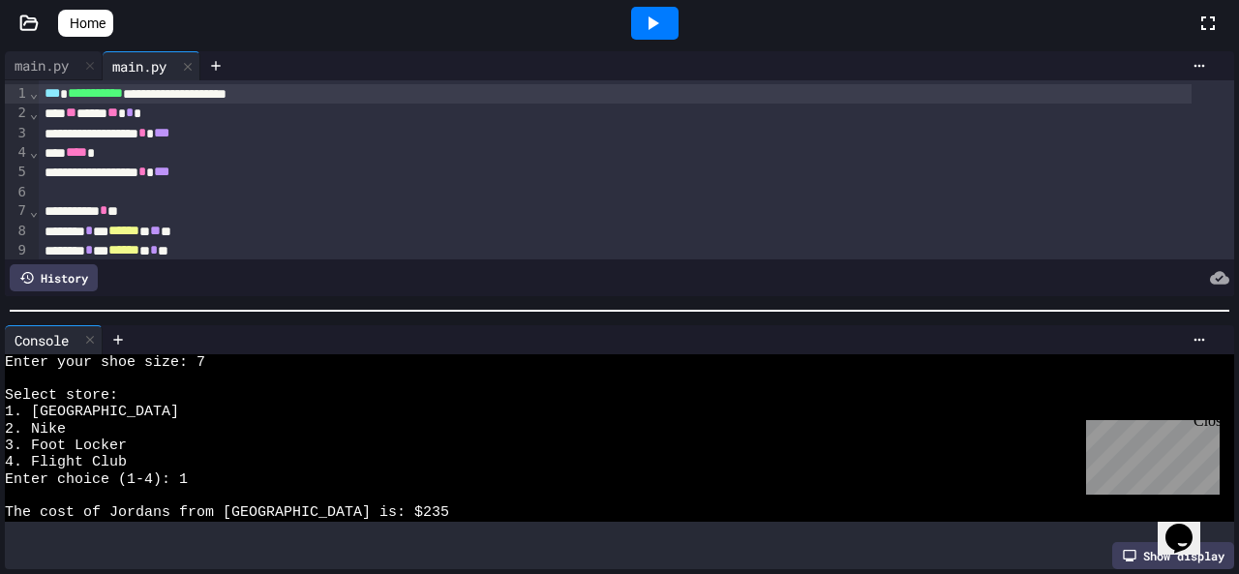
click at [39, 97] on div "**********" at bounding box center [615, 93] width 1153 height 19
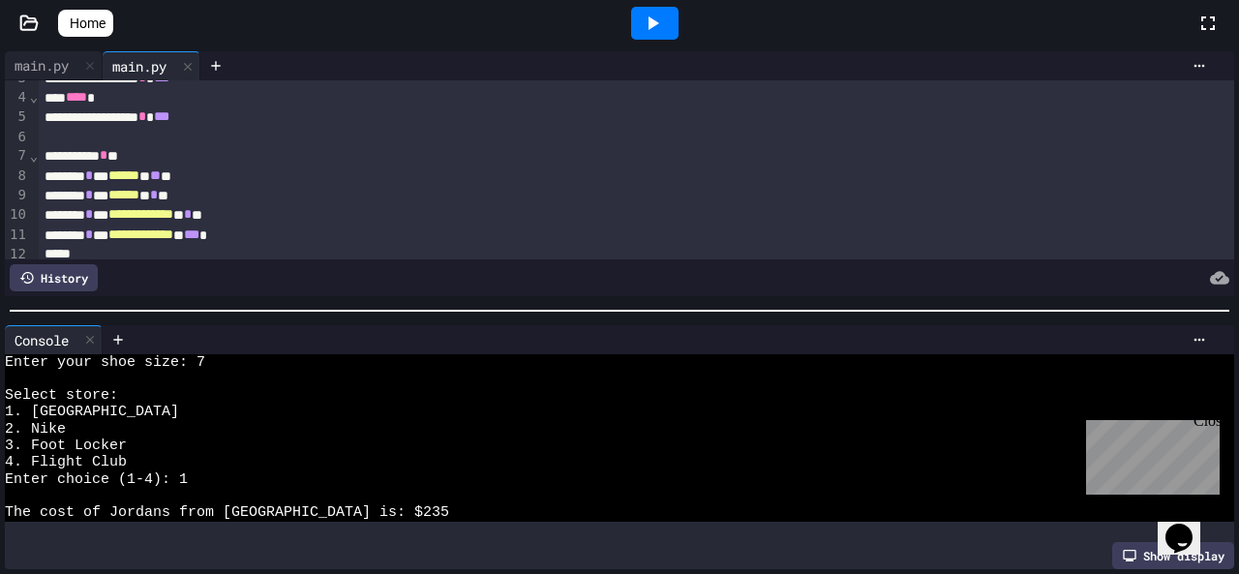
scroll to position [97, 0]
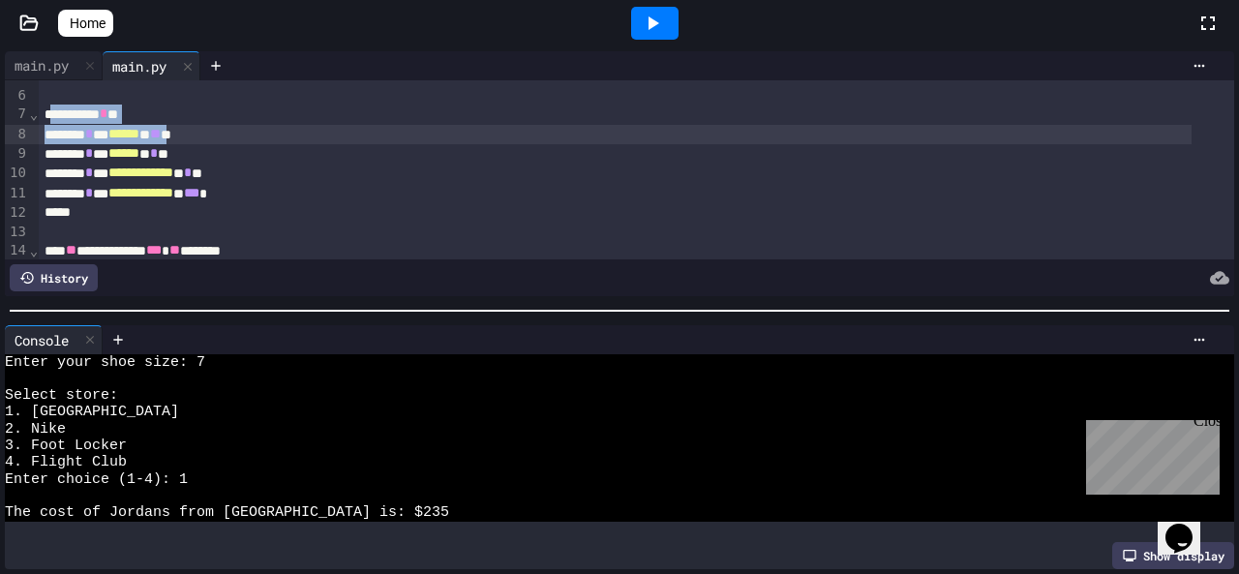
drag, startPoint x: 50, startPoint y: 111, endPoint x: 215, endPoint y: 139, distance: 167.0
click at [215, 139] on div "**********" at bounding box center [637, 368] width 1196 height 769
click at [83, 115] on div "****** * *" at bounding box center [615, 114] width 1153 height 19
